Goal: Task Accomplishment & Management: Use online tool/utility

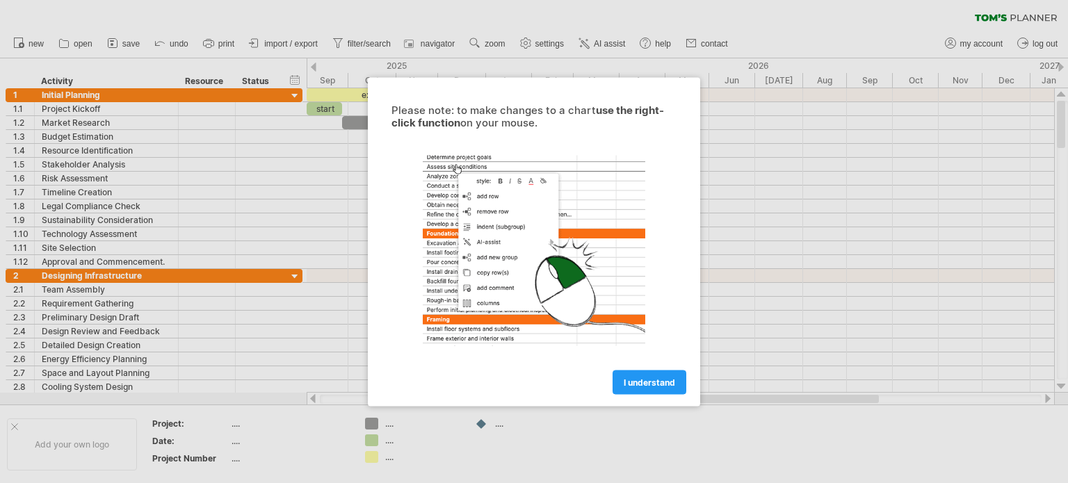
click at [673, 381] on span "I understand" at bounding box center [649, 382] width 51 height 10
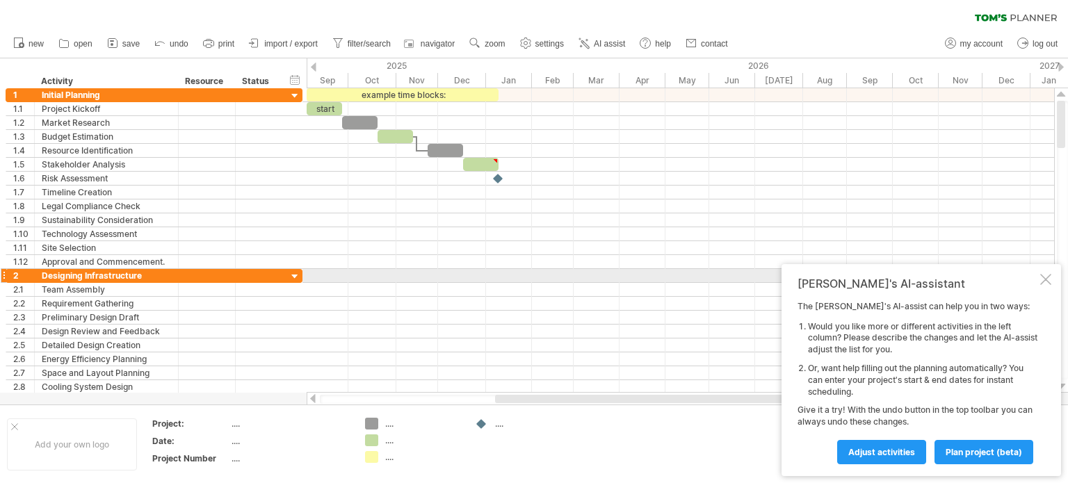
click at [1044, 277] on div at bounding box center [1045, 279] width 11 height 11
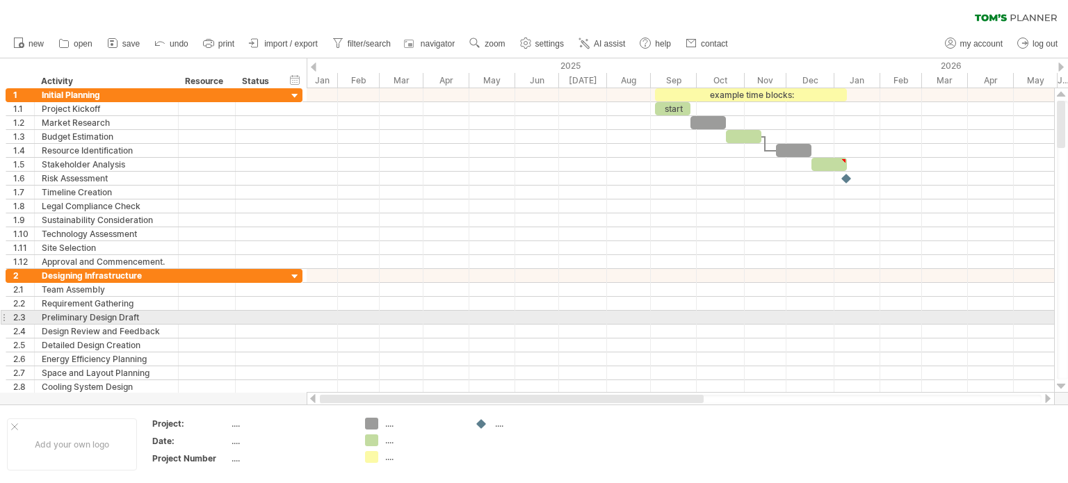
drag, startPoint x: 759, startPoint y: 398, endPoint x: 327, endPoint y: 320, distance: 439.6
click at [327, 320] on div "Trying to reach [DOMAIN_NAME] Connected again... 0% clear filter new 1" at bounding box center [534, 241] width 1068 height 483
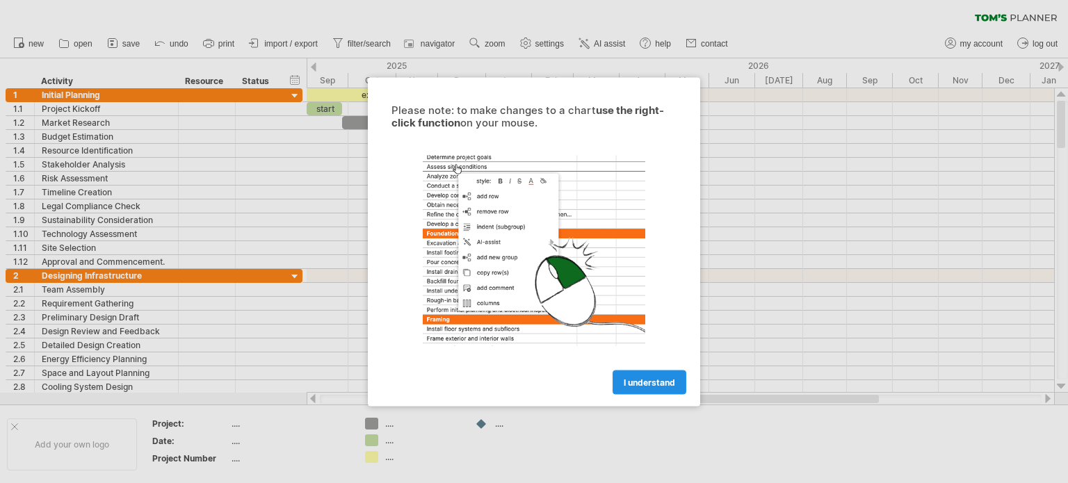
click at [629, 388] on link "I understand" at bounding box center [650, 382] width 74 height 24
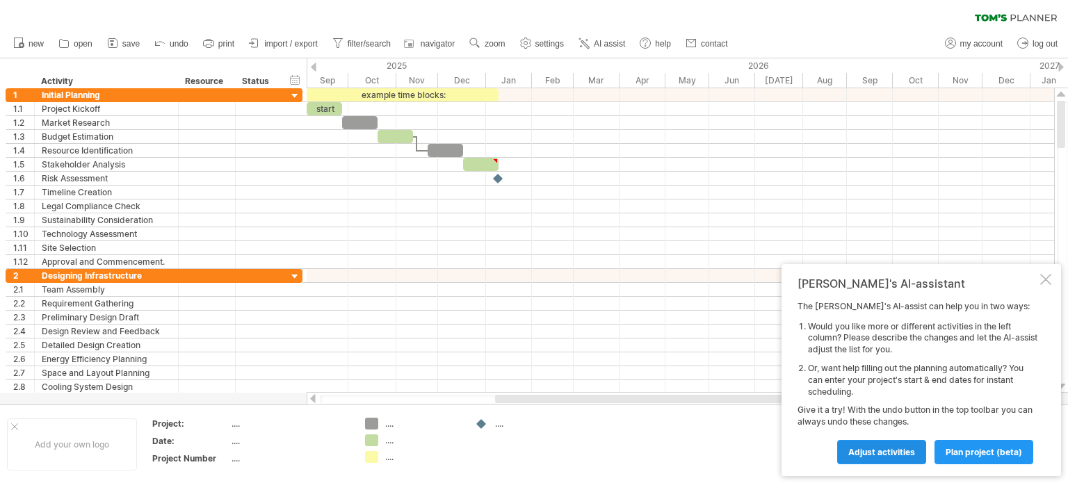
click at [877, 448] on span "Adjust activities" at bounding box center [881, 452] width 67 height 10
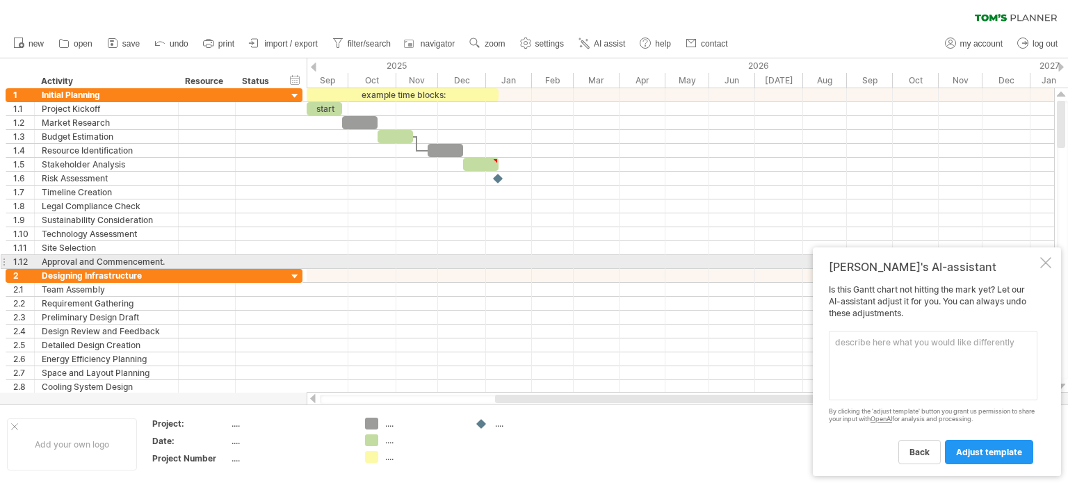
click at [1043, 261] on div at bounding box center [1045, 262] width 11 height 11
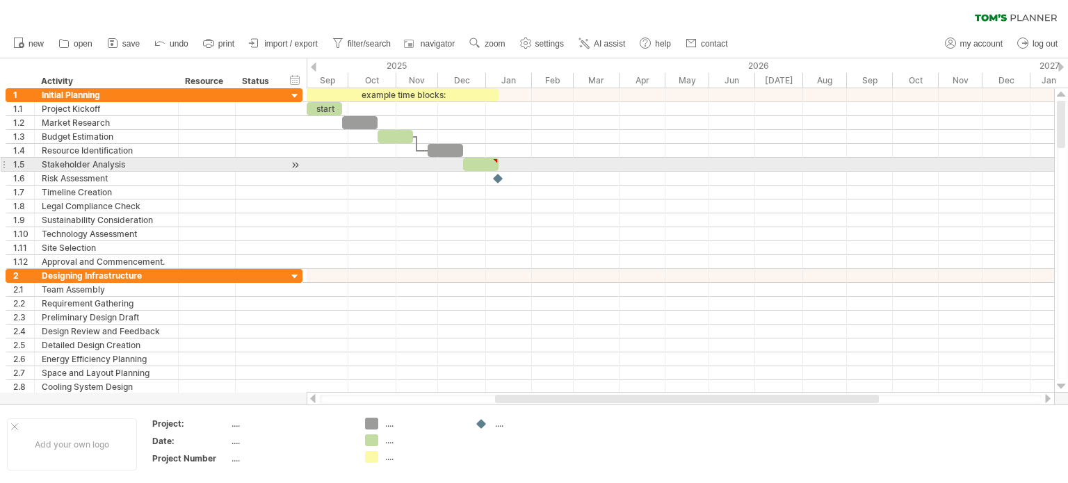
type textarea "**********"
